Goal: Navigation & Orientation: Find specific page/section

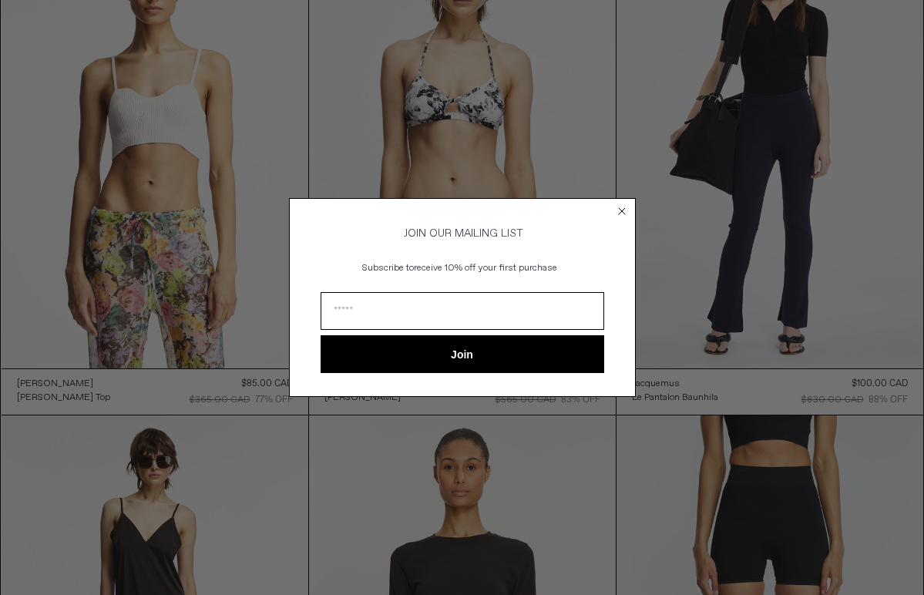
scroll to position [217, 0]
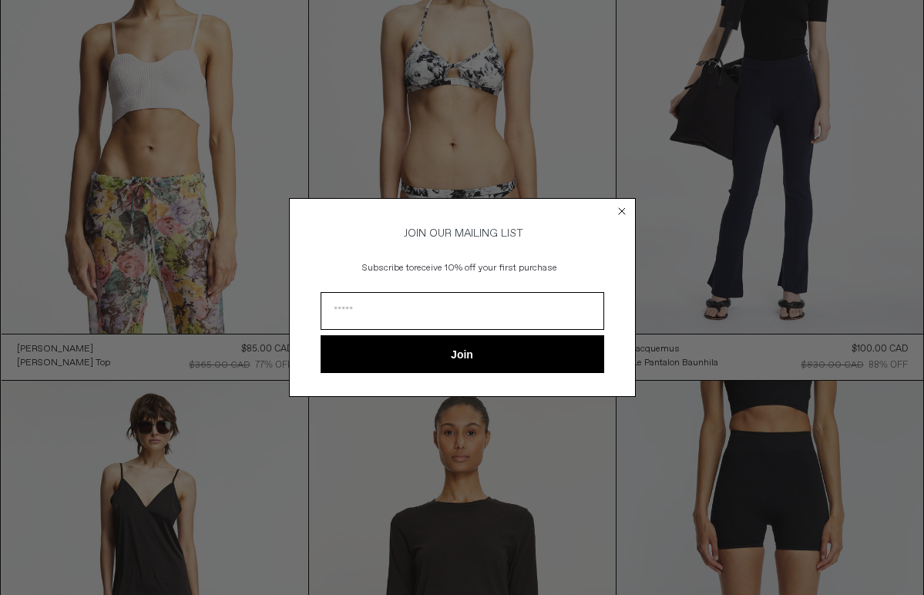
click at [615, 205] on circle "Close dialog" at bounding box center [621, 211] width 15 height 15
click at [617, 205] on circle "Close dialog" at bounding box center [621, 211] width 15 height 15
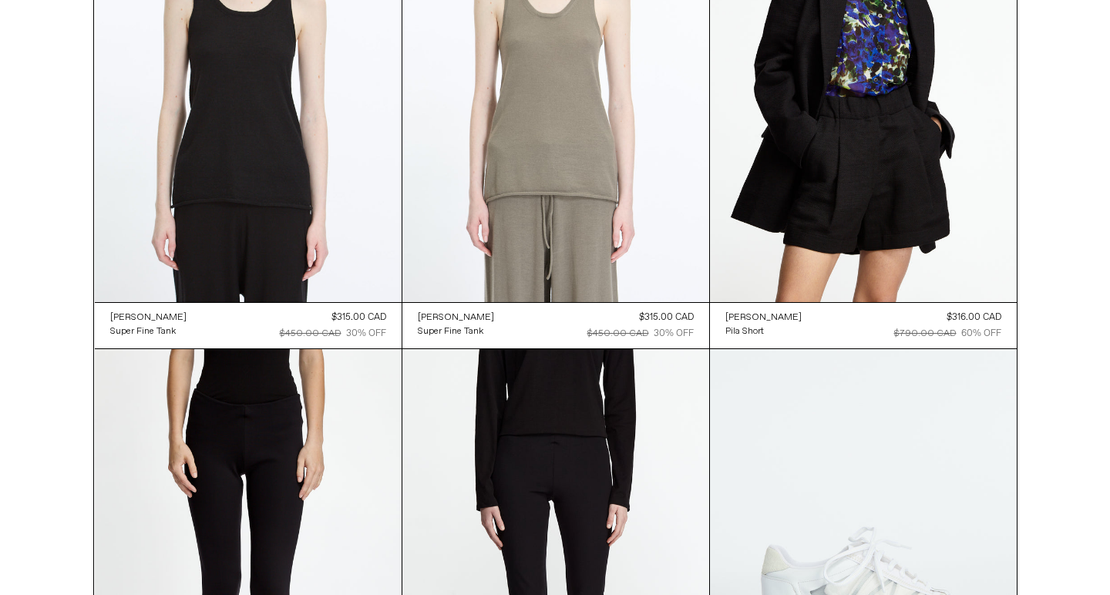
scroll to position [10915, 0]
